Goal: Transaction & Acquisition: Purchase product/service

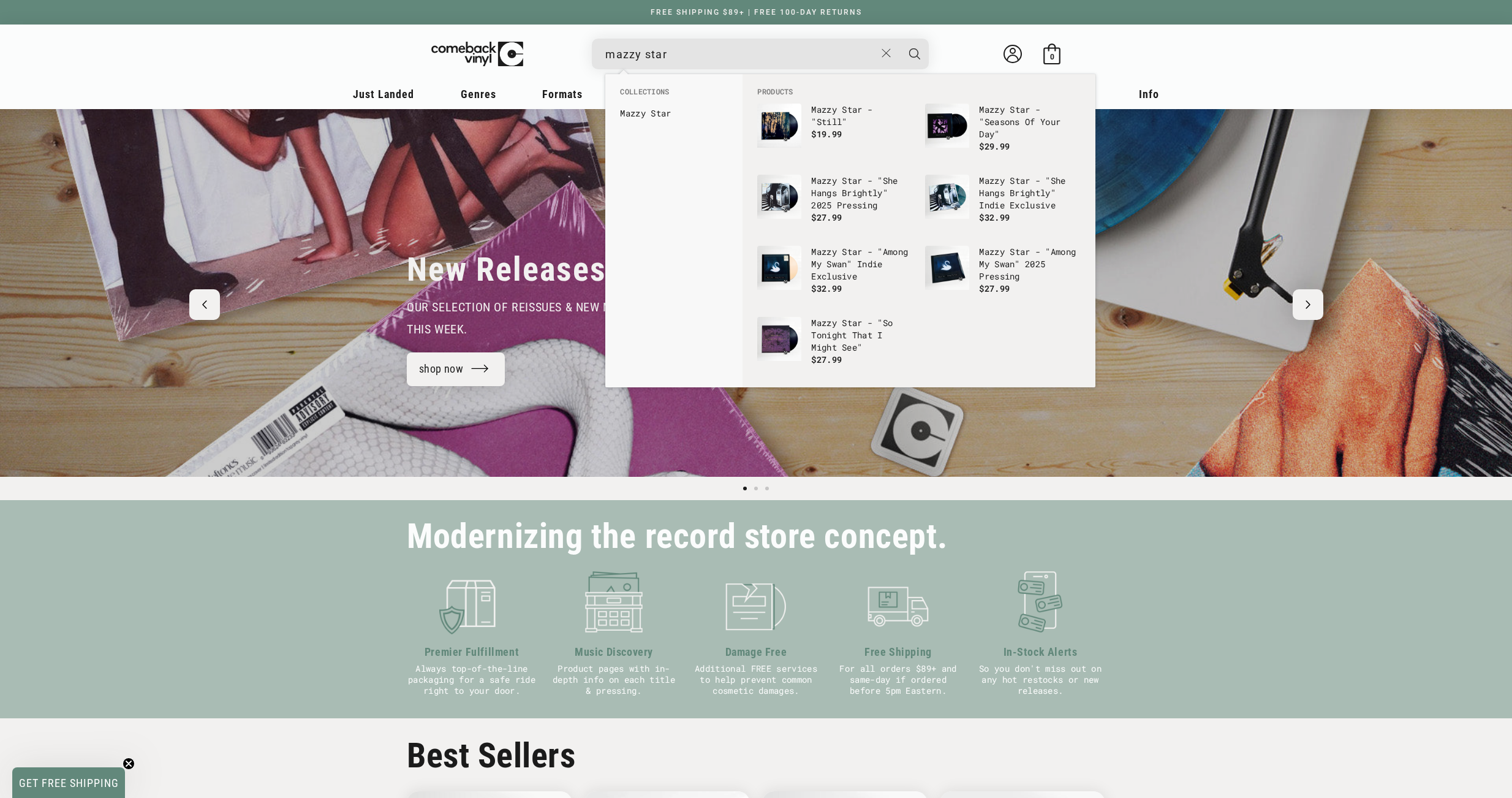
type input "mazzy star"
click at [899, 39] on button "Search" at bounding box center [914, 54] width 31 height 31
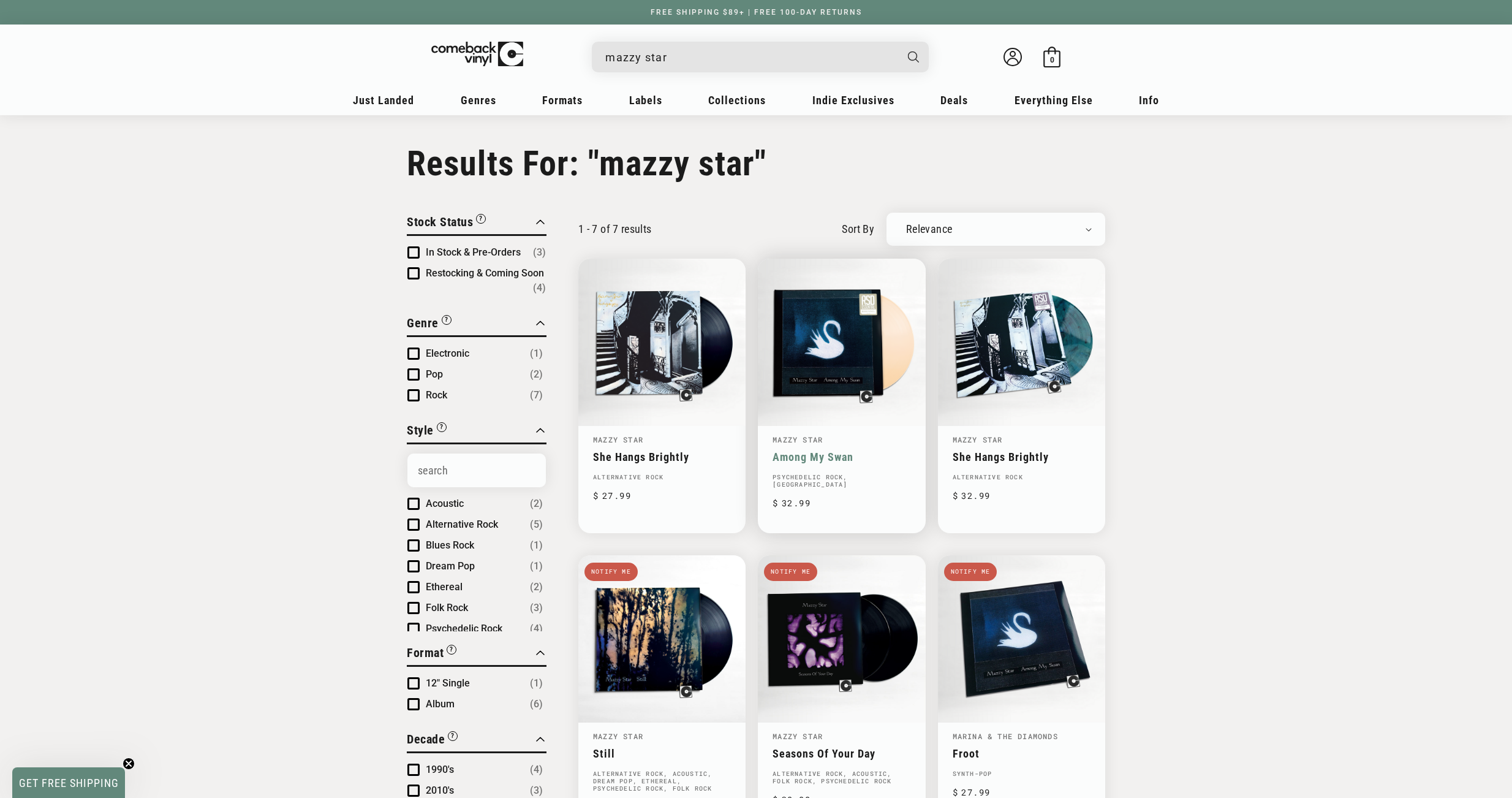
click at [854, 450] on link "Among My Swan" at bounding box center [841, 456] width 138 height 13
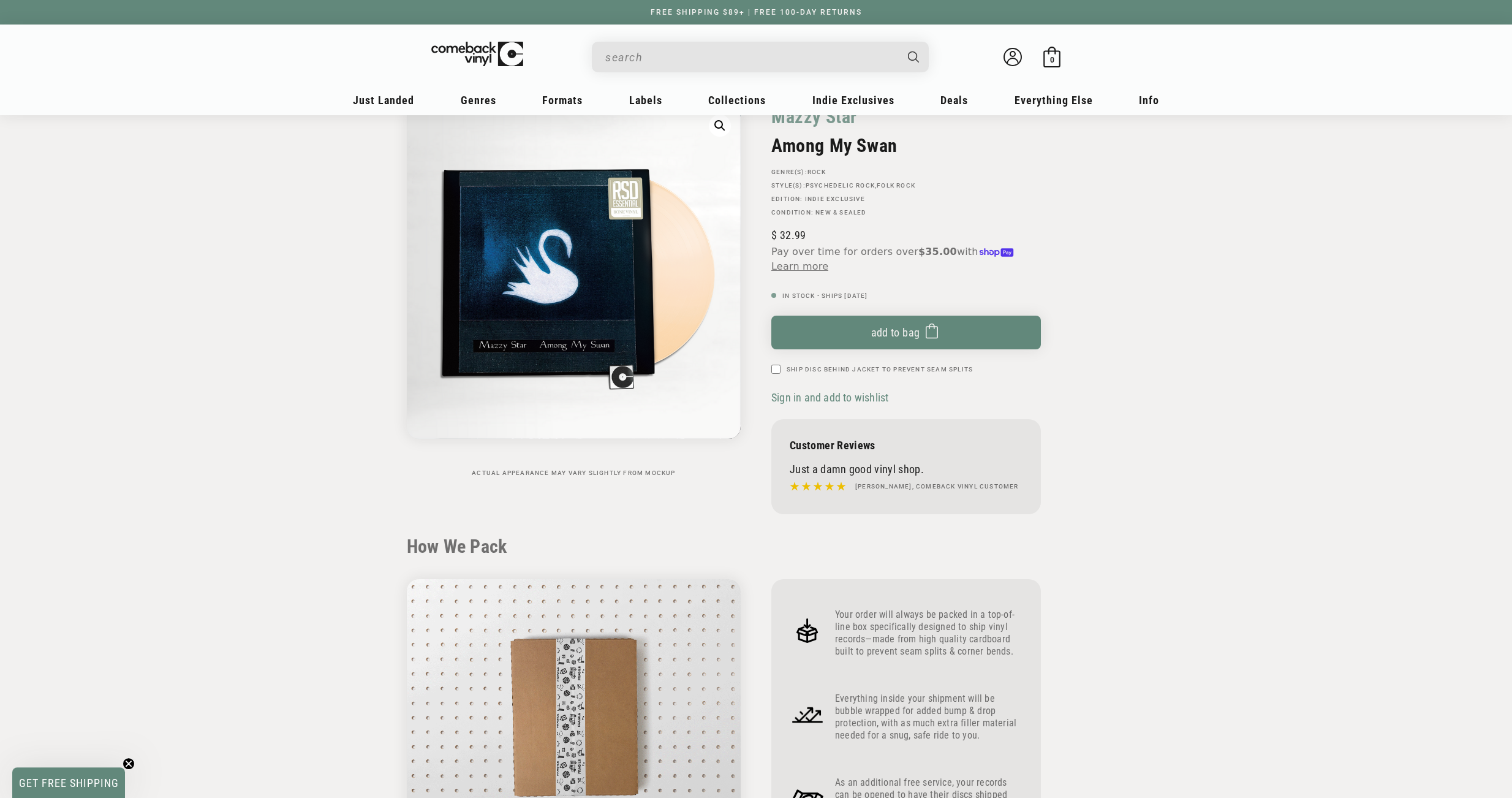
scroll to position [10, 0]
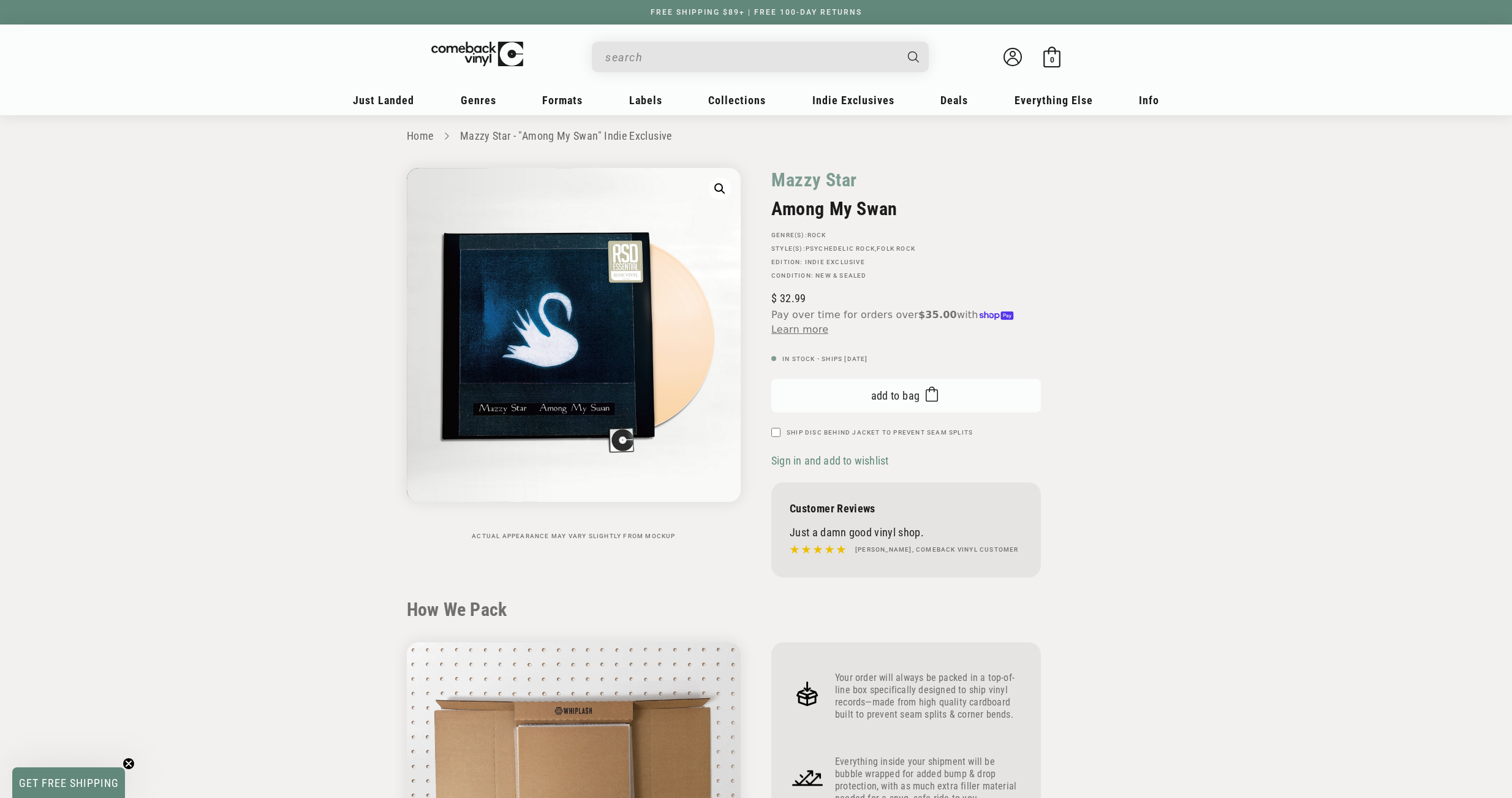
click at [846, 390] on button "Add to bag Added to bag" at bounding box center [906, 395] width 270 height 33
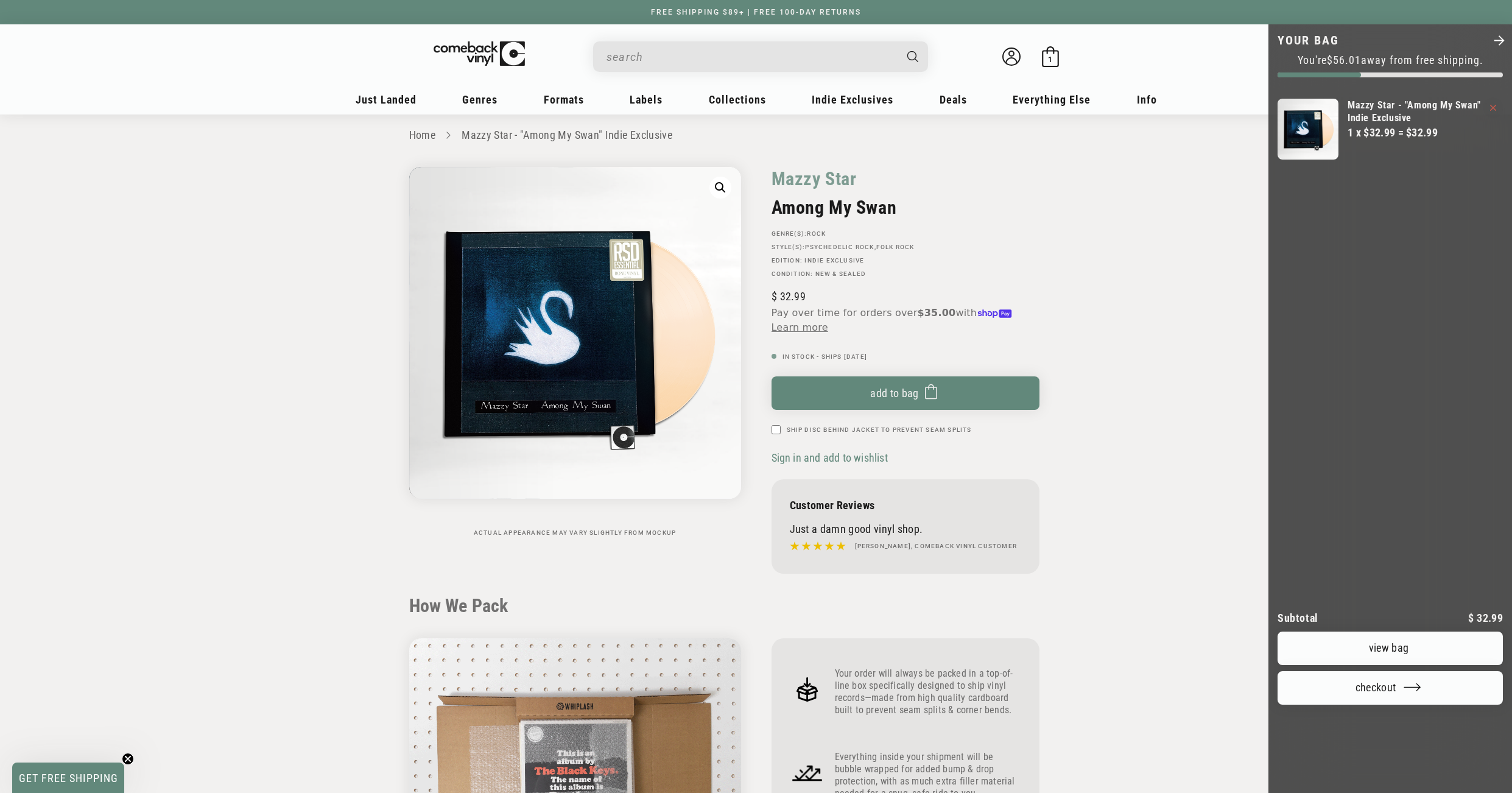
click at [496, 139] on div at bounding box center [756, 396] width 1512 height 793
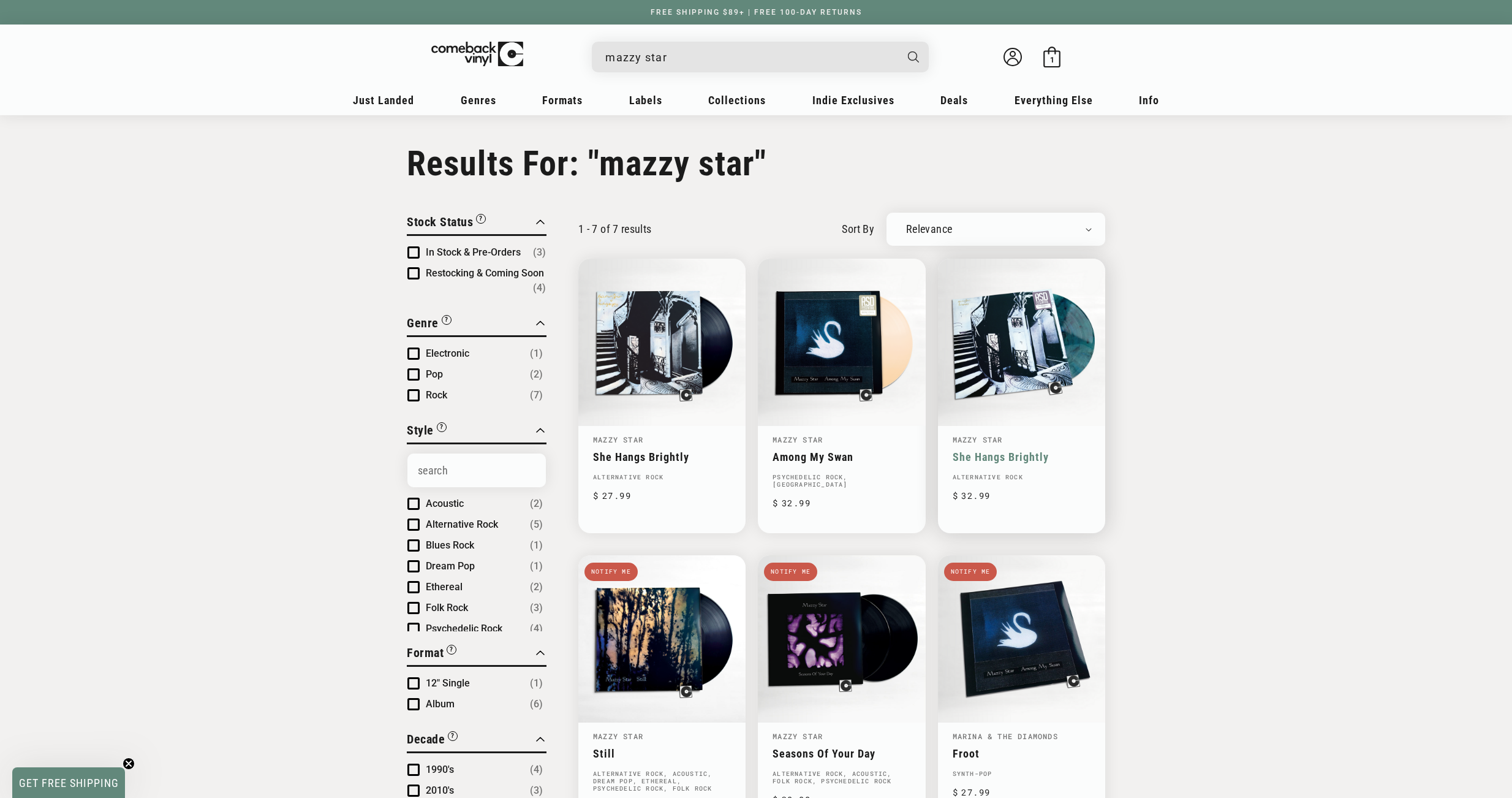
click at [992, 450] on link "She Hangs Brightly" at bounding box center [1022, 456] width 138 height 13
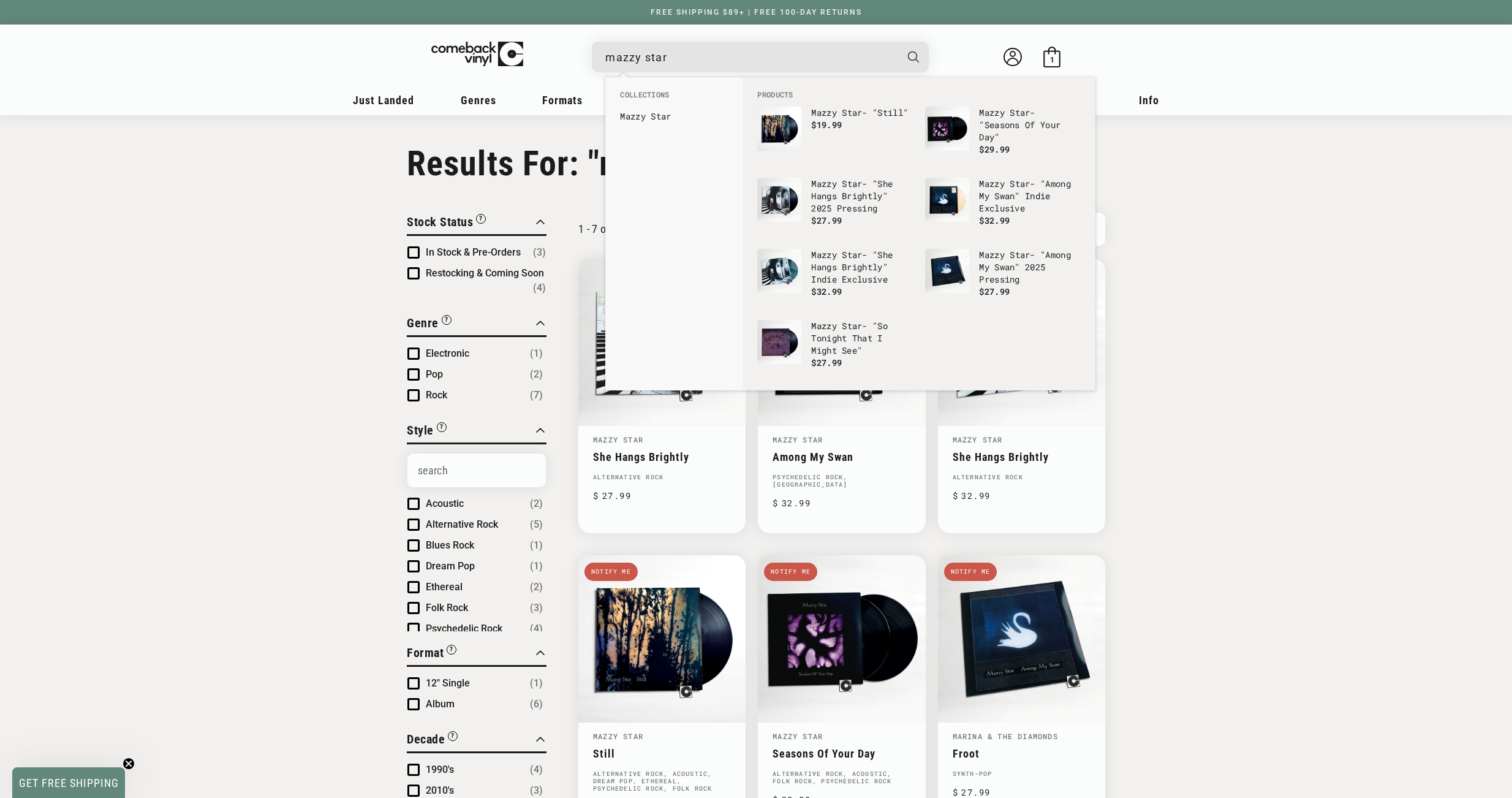
drag, startPoint x: 676, startPoint y: 61, endPoint x: 603, endPoint y: 53, distance: 73.4
click at [605, 53] on input "mazzy star" at bounding box center [750, 57] width 290 height 25
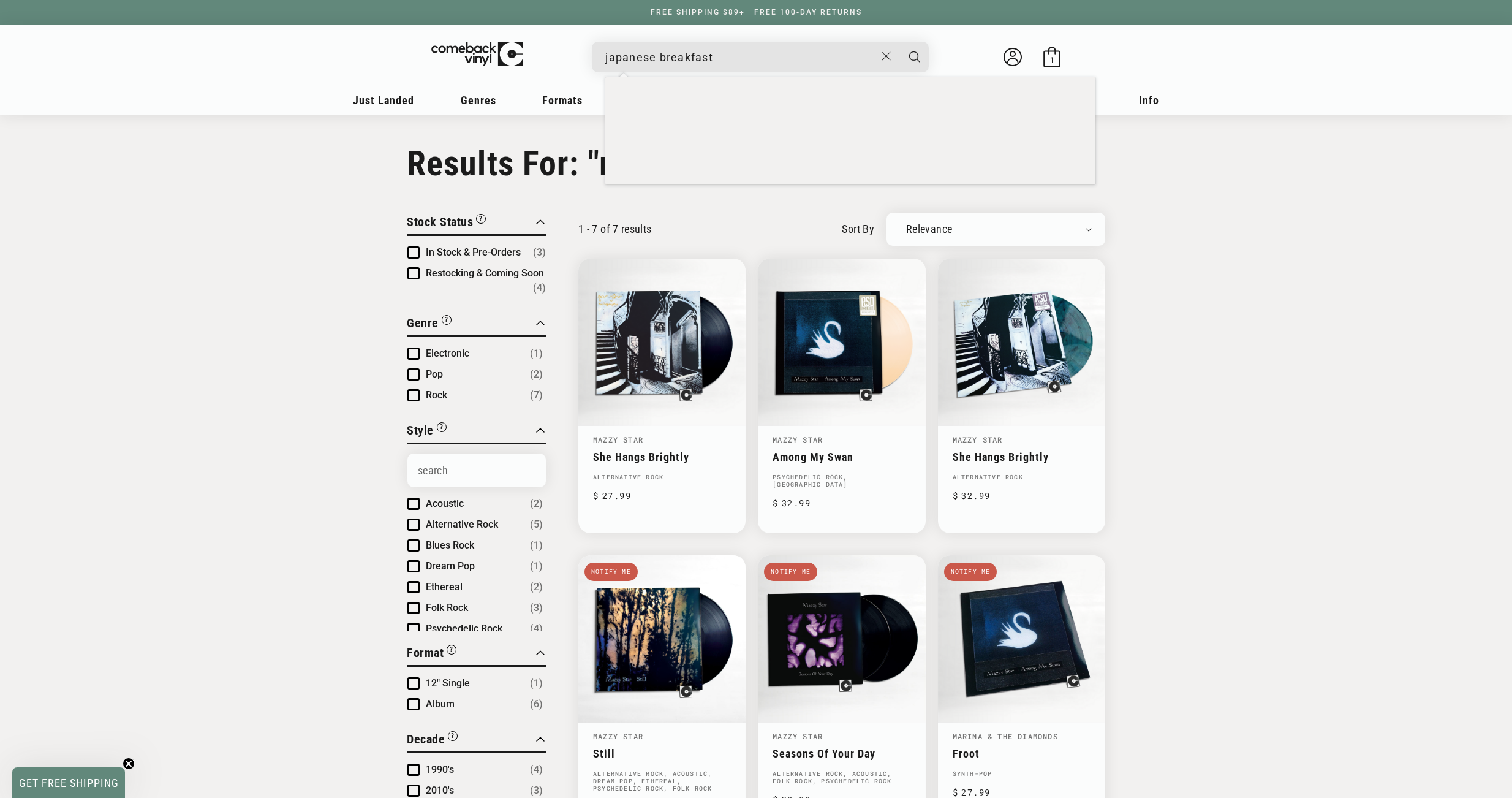
type input "japanese breakfast"
click at [899, 42] on button "Search" at bounding box center [914, 57] width 31 height 31
click at [633, 58] on input "mazzy star" at bounding box center [750, 57] width 290 height 25
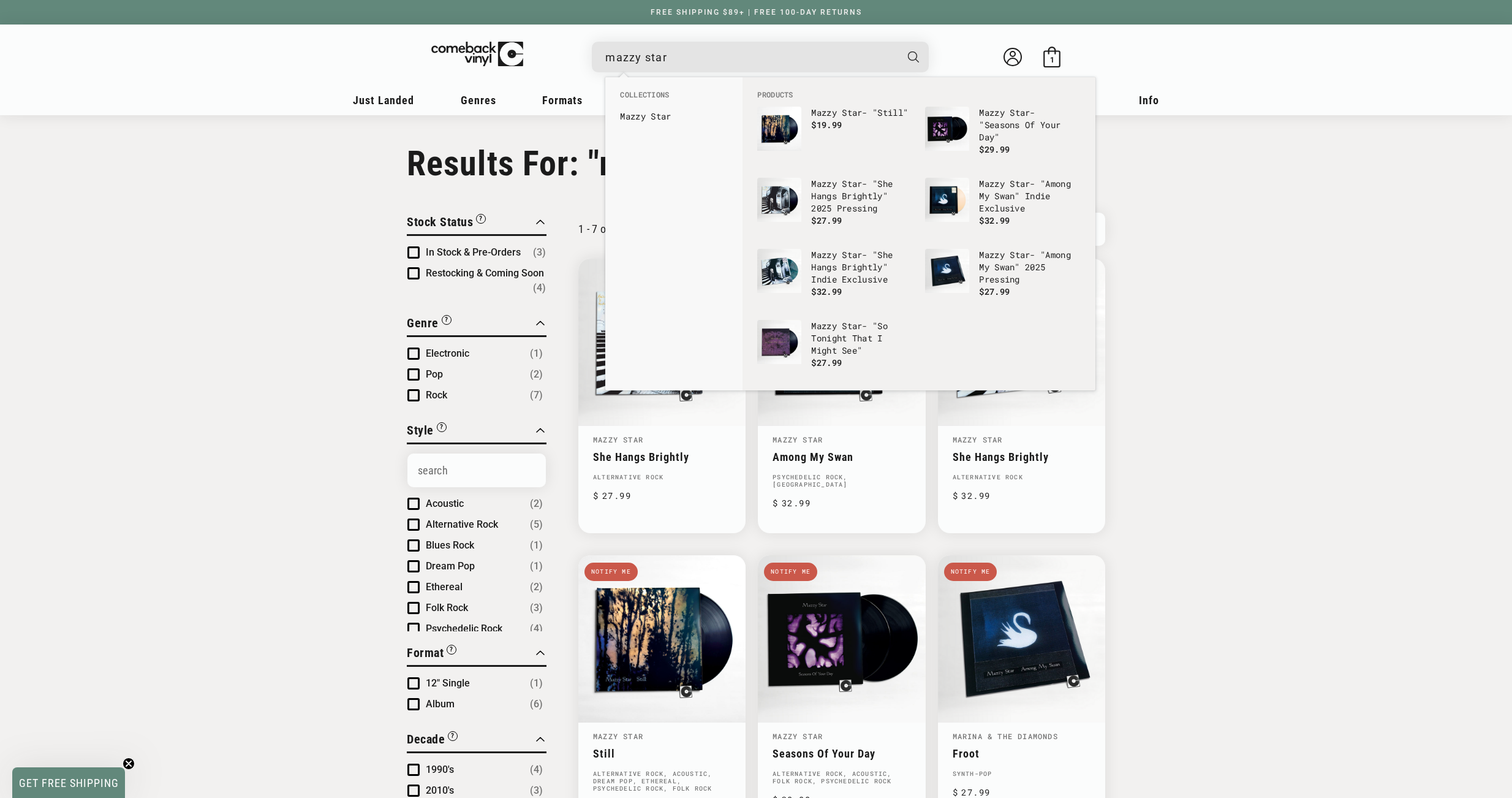
drag, startPoint x: 633, startPoint y: 58, endPoint x: 713, endPoint y: 59, distance: 80.0
click at [713, 59] on input "mazzy star" at bounding box center [750, 57] width 290 height 25
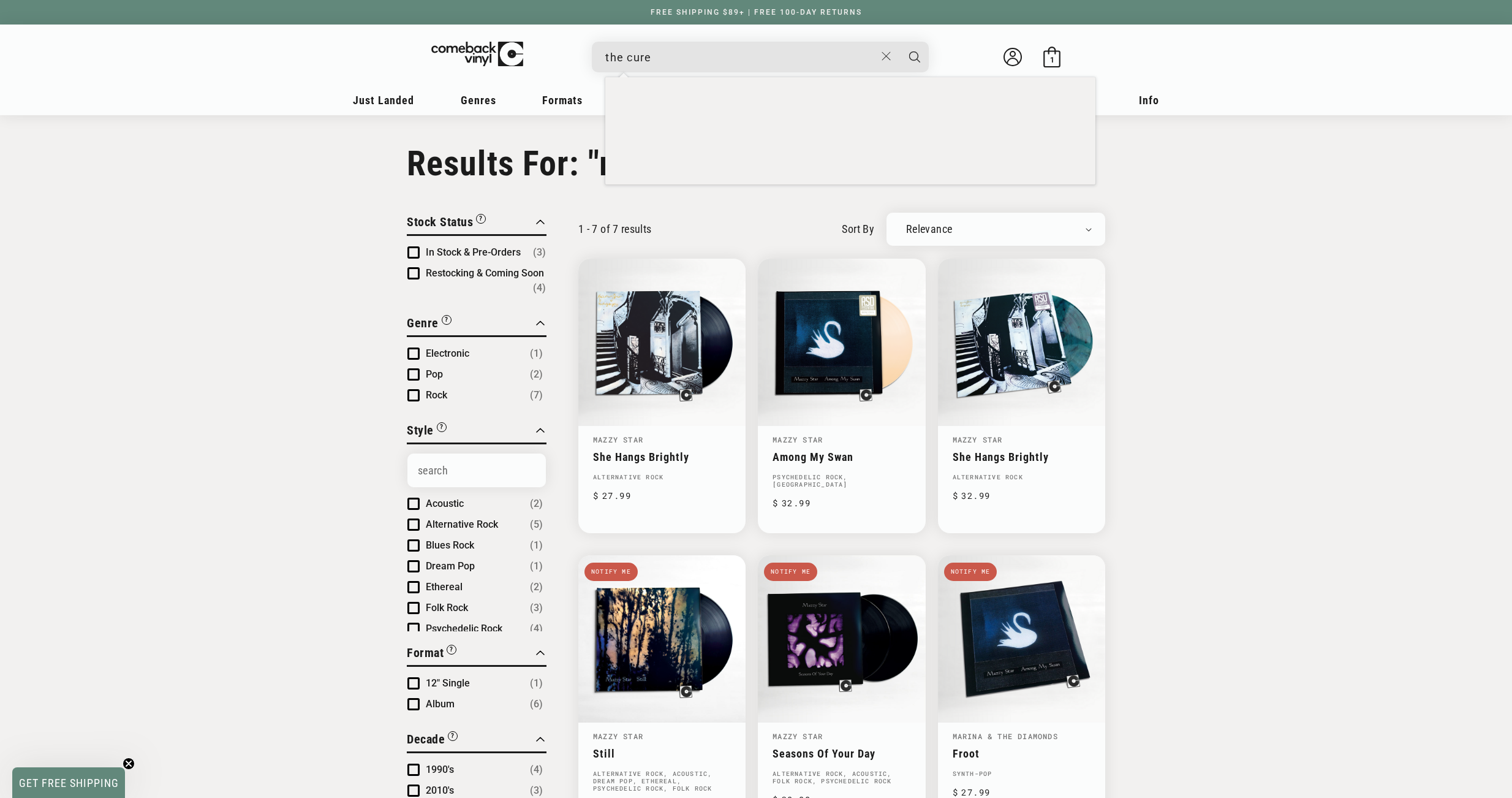
type input "the cure"
click at [899, 42] on button "Search" at bounding box center [914, 57] width 31 height 31
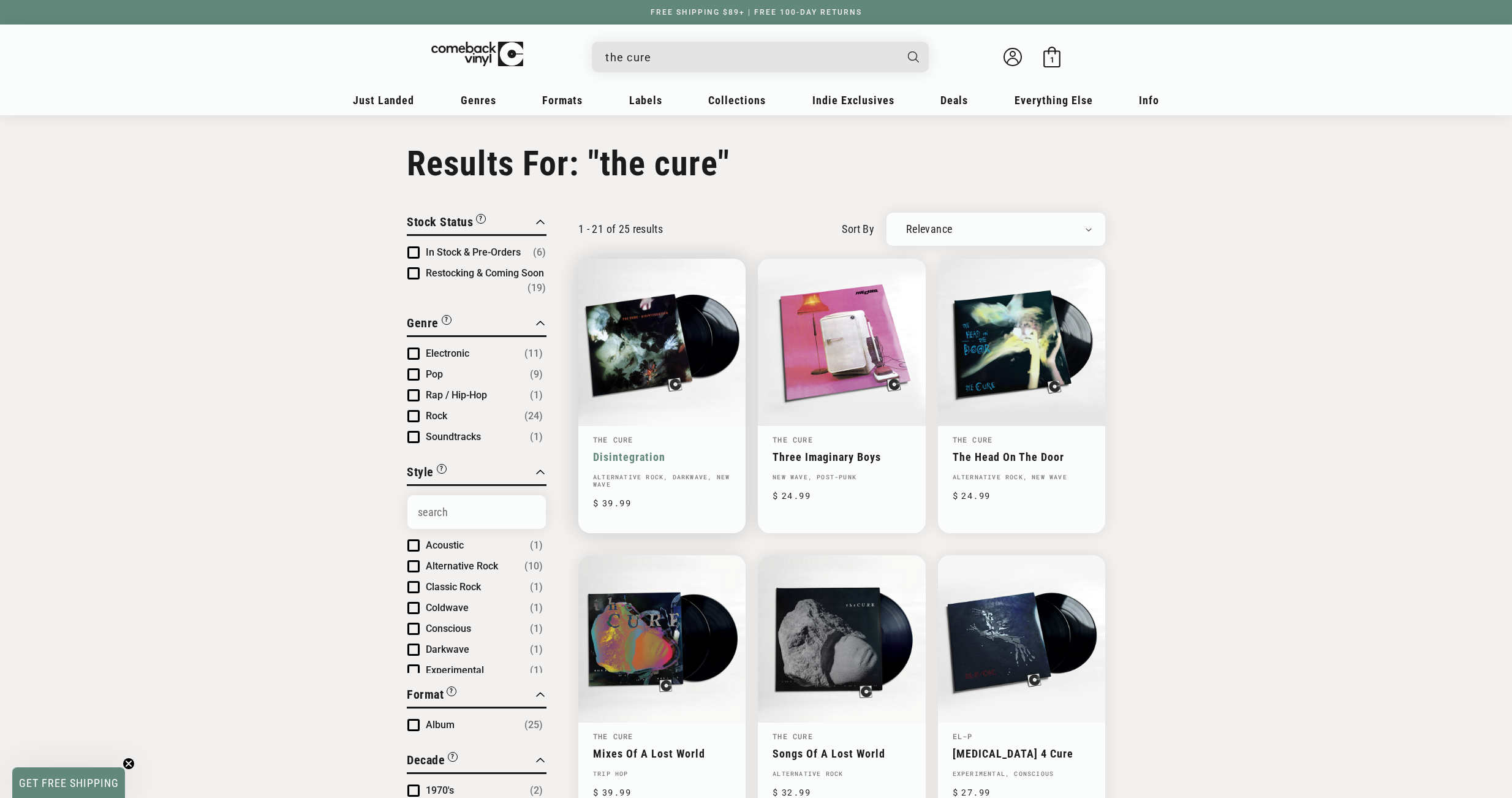
click at [626, 450] on link "Disintegration" at bounding box center [662, 456] width 138 height 13
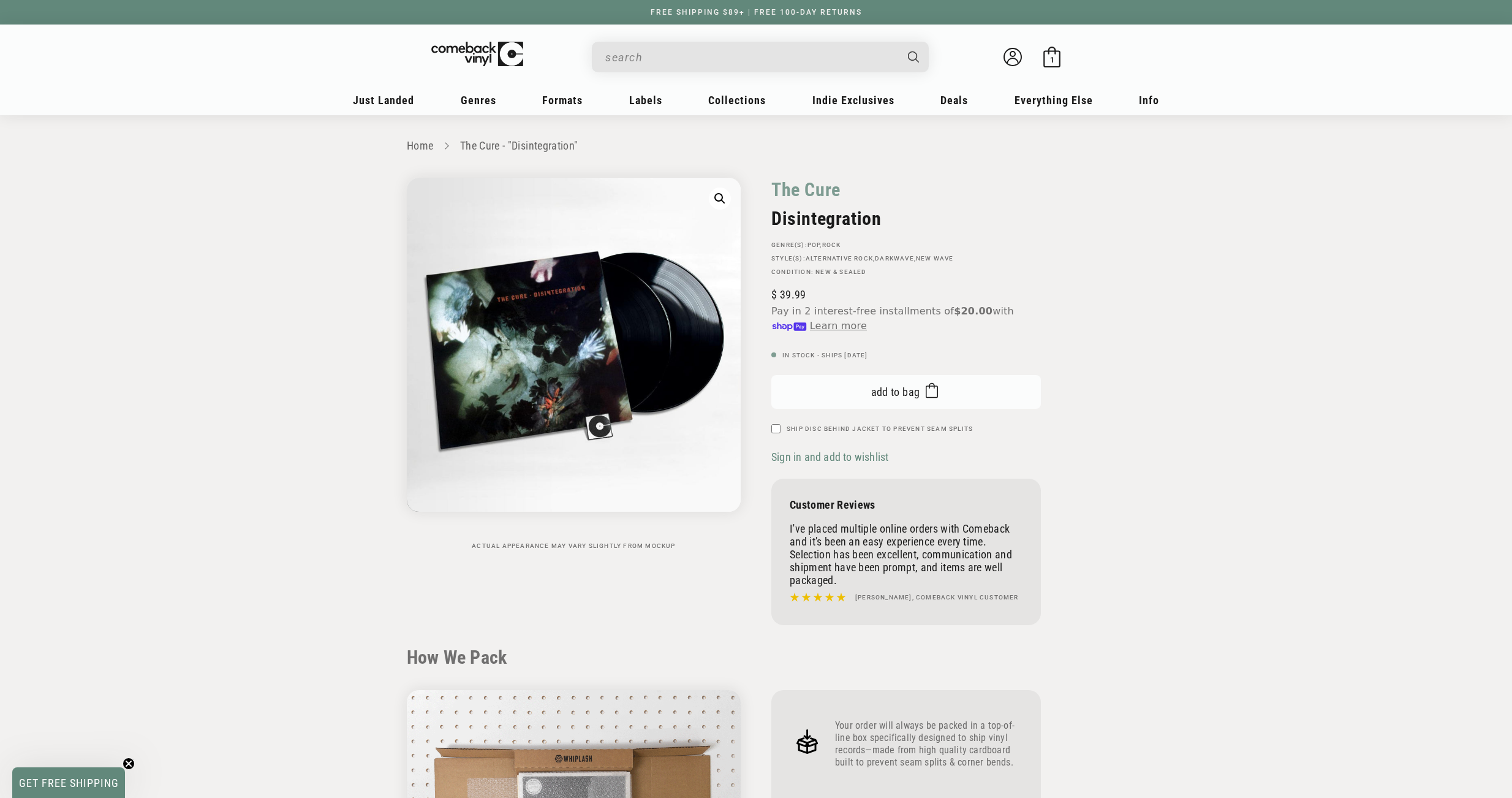
click at [891, 381] on button "Add to bag Added to bag" at bounding box center [906, 391] width 270 height 33
